Goal: Information Seeking & Learning: Learn about a topic

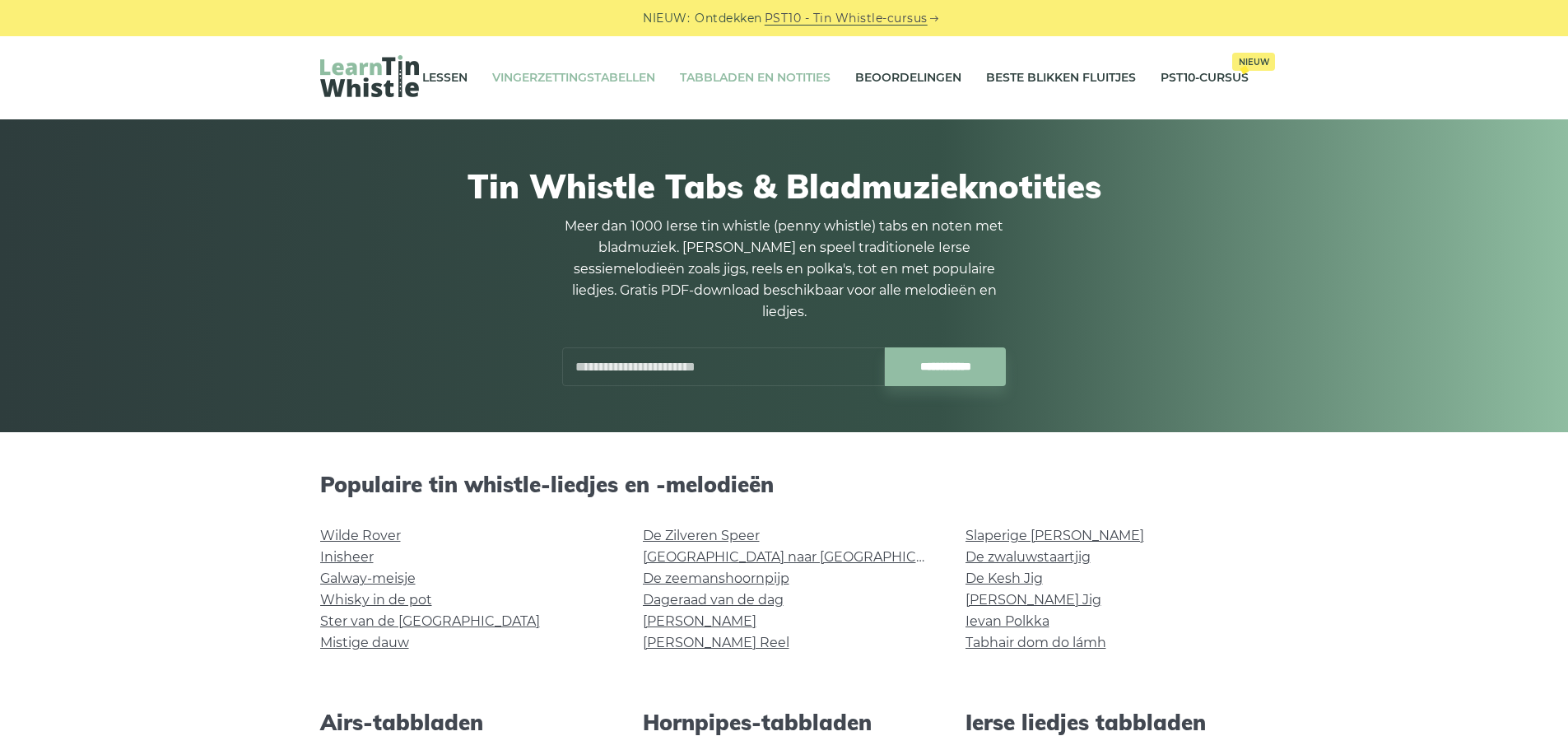
click at [564, 76] on font "Vingerzettingstabellen" at bounding box center [574, 77] width 163 height 15
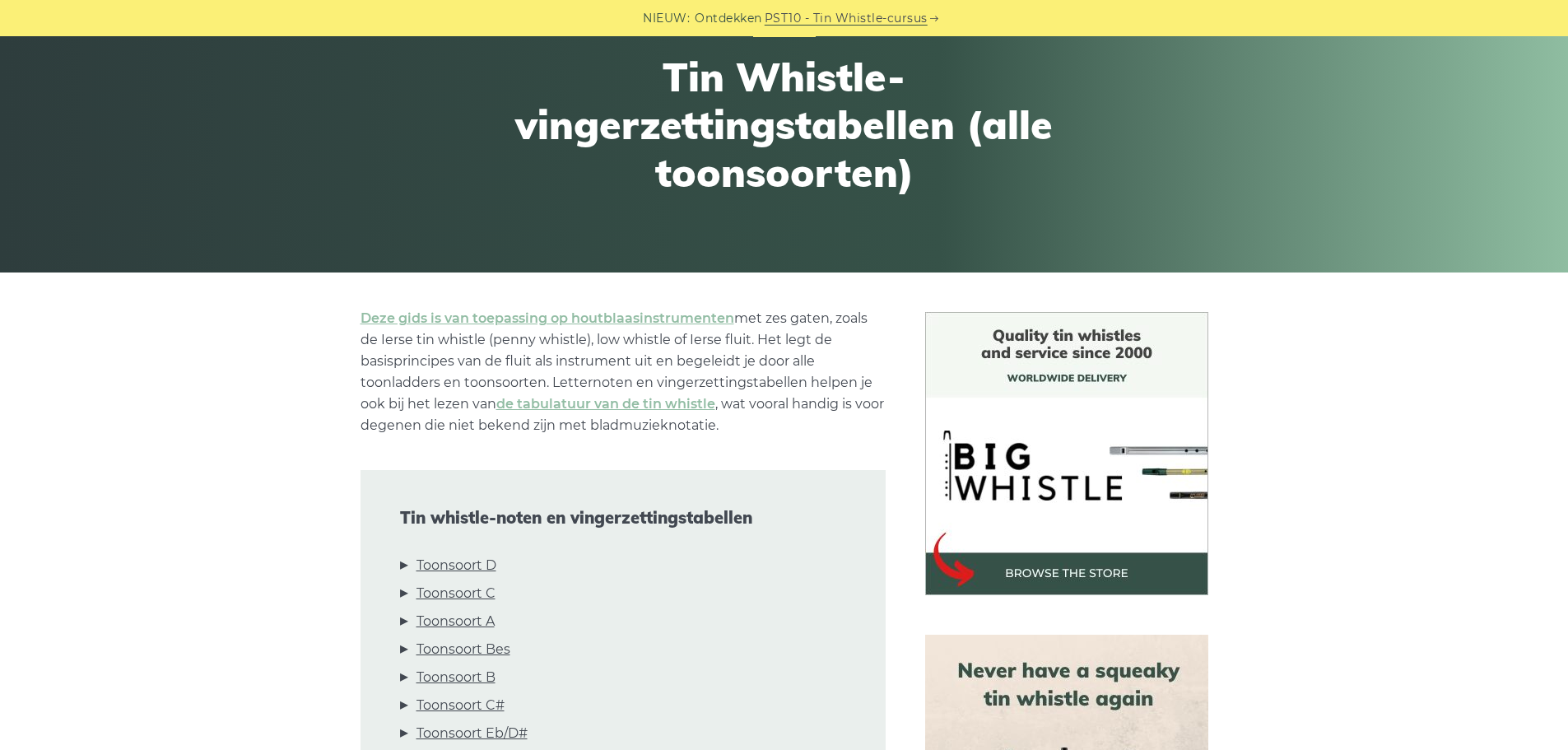
scroll to position [164, 0]
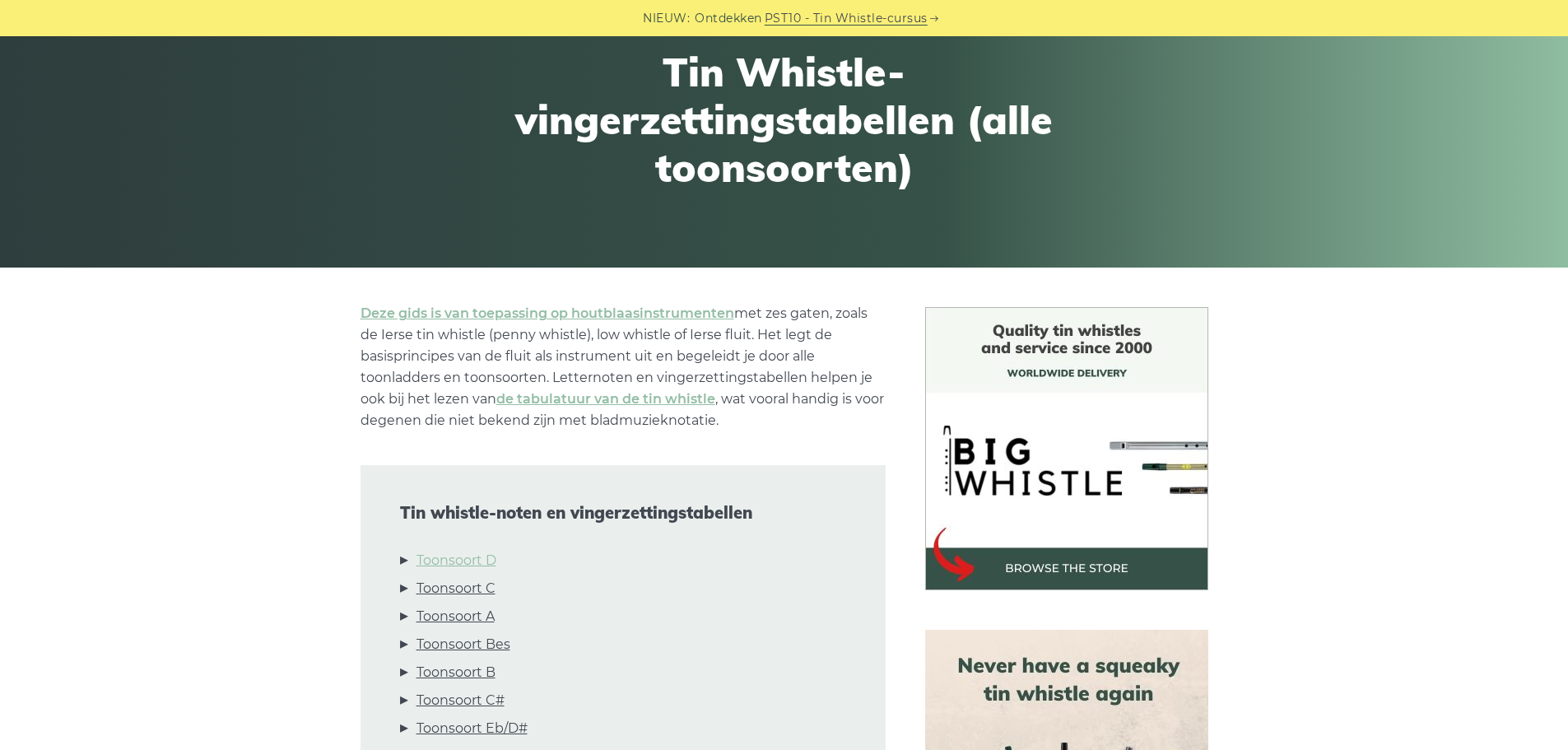
click at [460, 555] on font "Toonsoort D" at bounding box center [456, 560] width 80 height 16
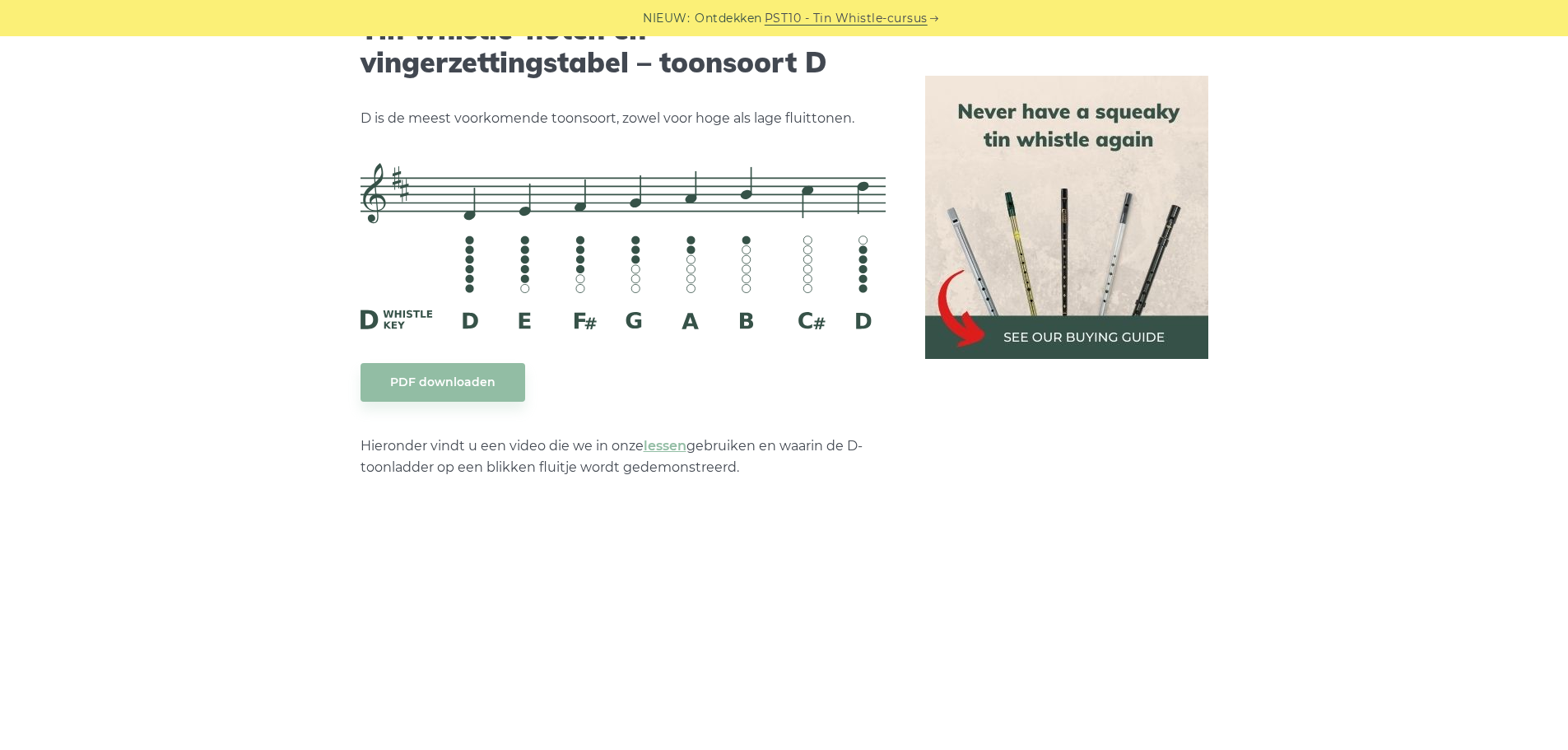
scroll to position [2754, 0]
